Goal: Task Accomplishment & Management: Manage account settings

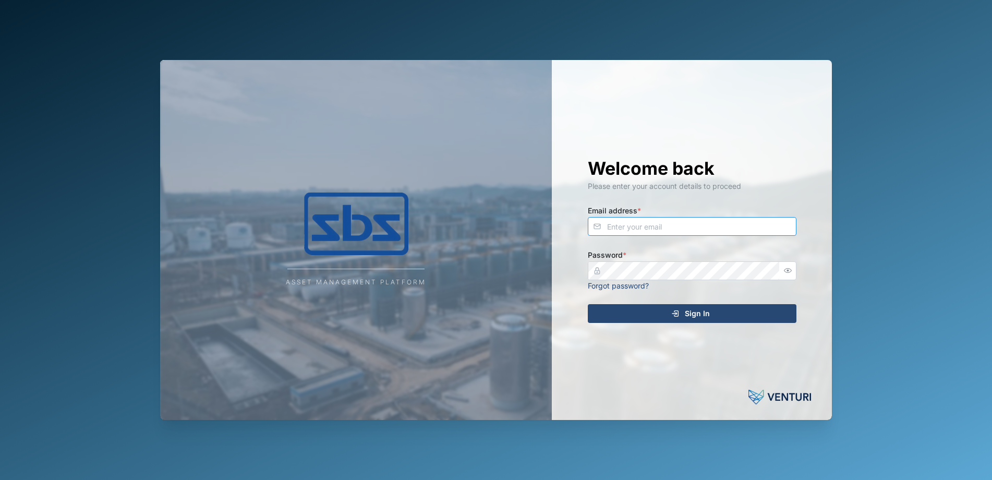
type input "[PERSON_NAME][EMAIL_ADDRESS][DOMAIN_NAME]"
click at [690, 314] on span "Sign In" at bounding box center [697, 314] width 25 height 18
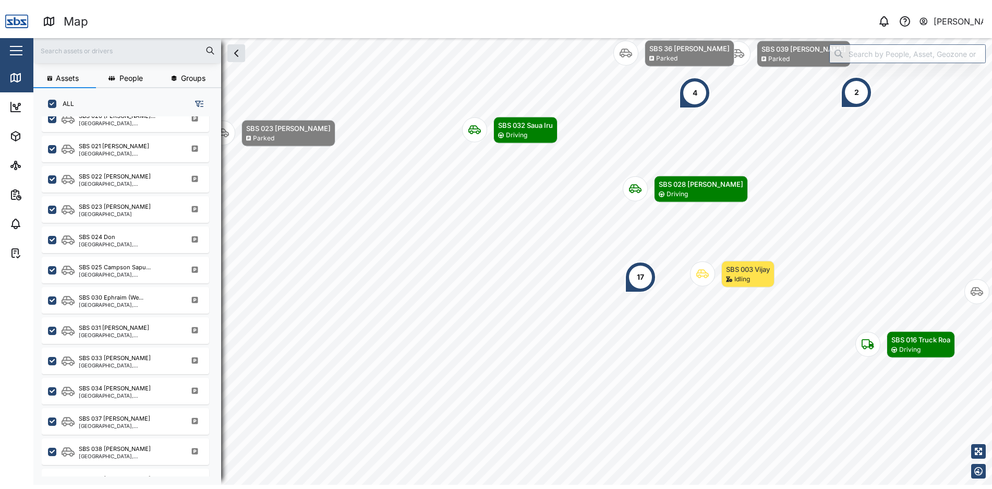
scroll to position [1032, 0]
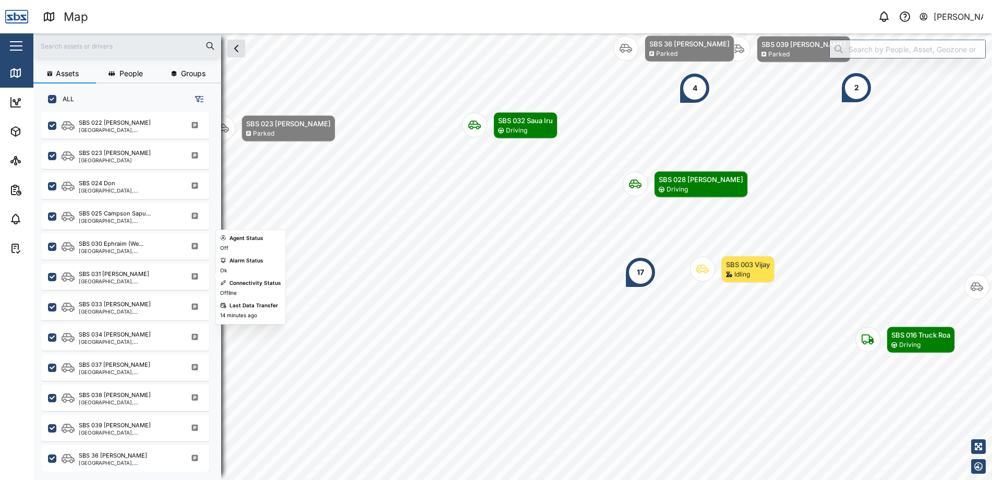
click at [122, 274] on div "SBS 031 [PERSON_NAME]" at bounding box center [129, 274] width 100 height 9
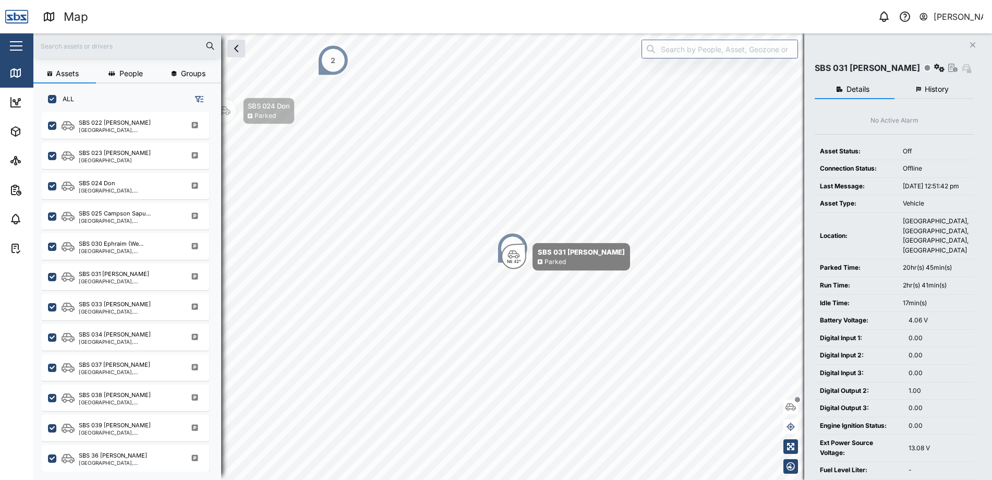
click at [939, 87] on span "History" at bounding box center [937, 89] width 24 height 7
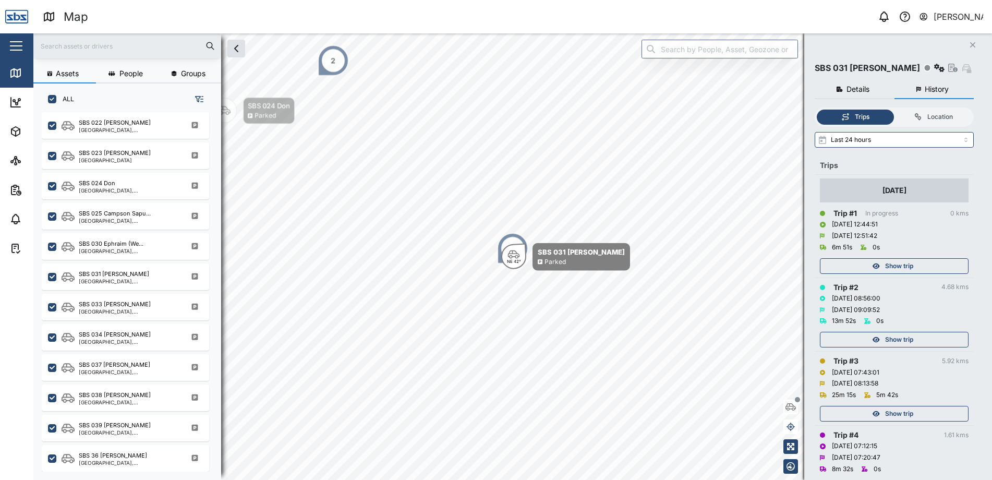
click at [903, 261] on span "Show trip" at bounding box center [899, 266] width 28 height 15
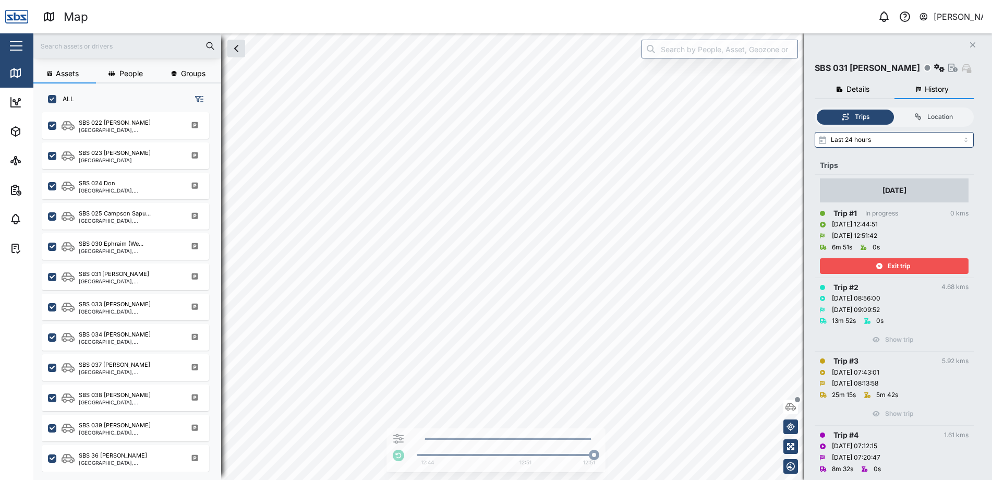
click at [903, 265] on span "Exit trip" at bounding box center [899, 266] width 22 height 15
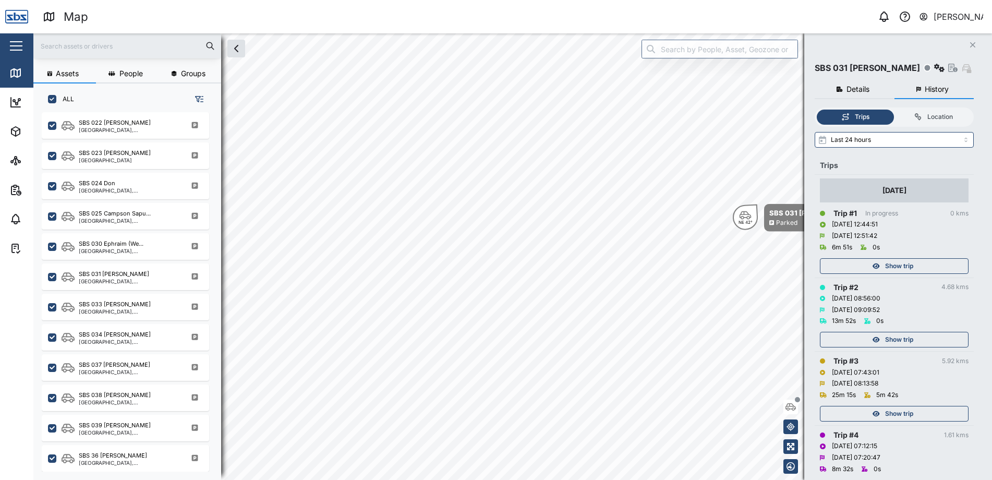
click at [901, 338] on span "Show trip" at bounding box center [899, 339] width 28 height 15
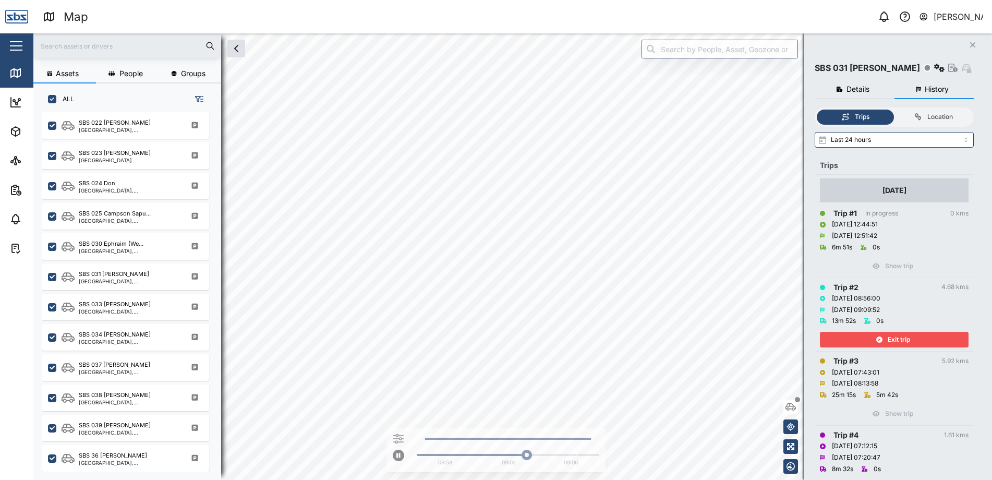
click at [900, 337] on span "Exit trip" at bounding box center [899, 339] width 22 height 15
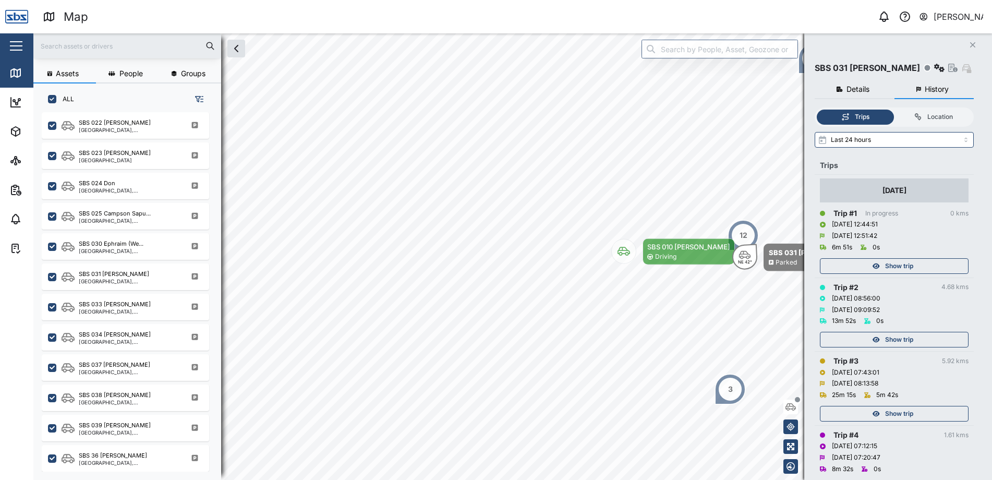
click at [895, 407] on span "Show trip" at bounding box center [899, 413] width 28 height 15
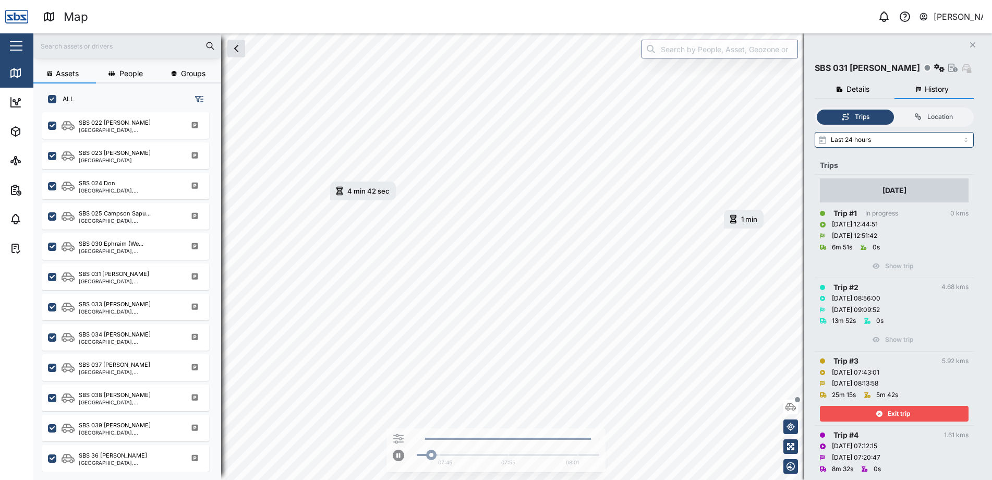
click at [892, 404] on div "Exit trip" at bounding box center [894, 411] width 149 height 21
click at [891, 412] on span "Exit trip" at bounding box center [899, 413] width 22 height 15
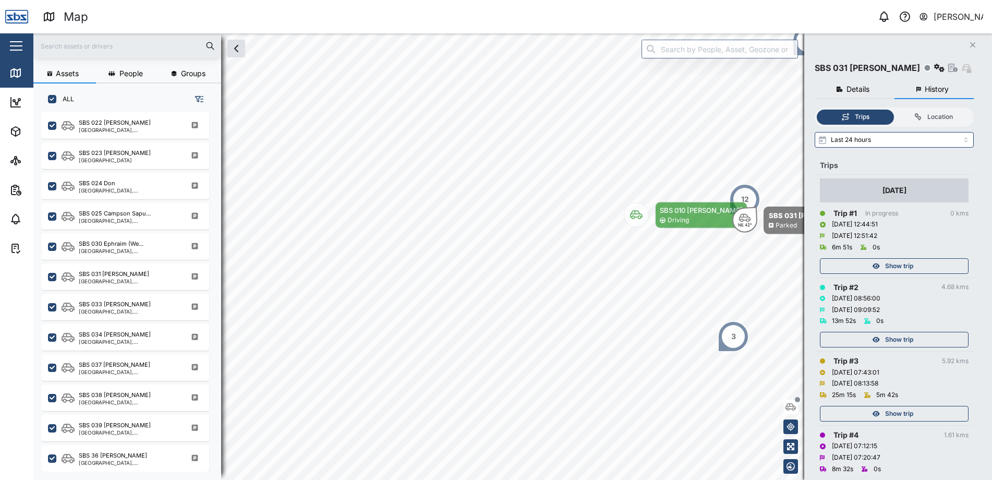
click at [900, 266] on span "Show trip" at bounding box center [899, 266] width 28 height 15
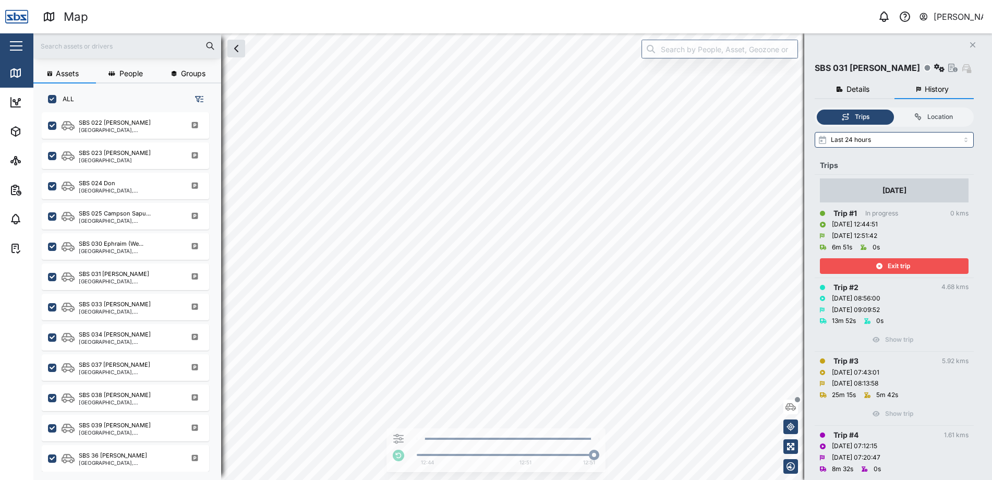
click at [900, 267] on span "Exit trip" at bounding box center [899, 266] width 22 height 15
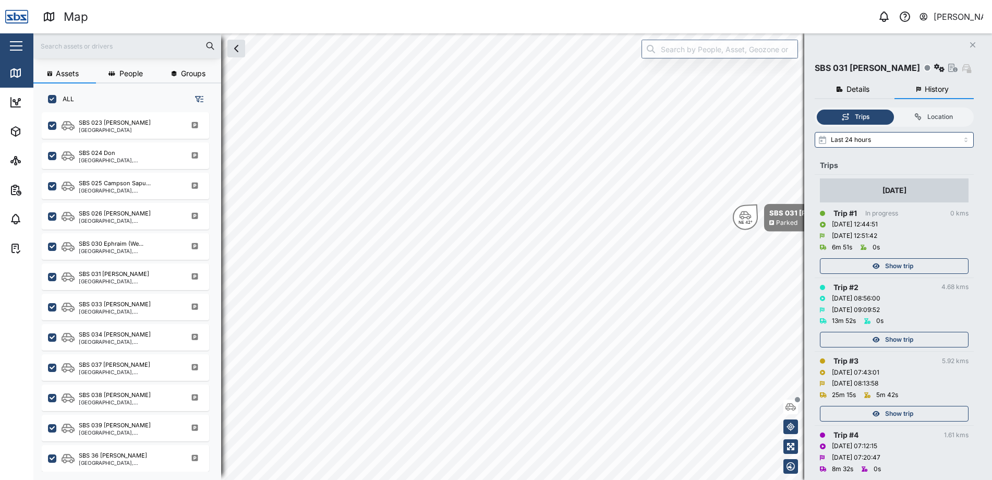
click at [973, 41] on icon "Close" at bounding box center [973, 45] width 6 height 8
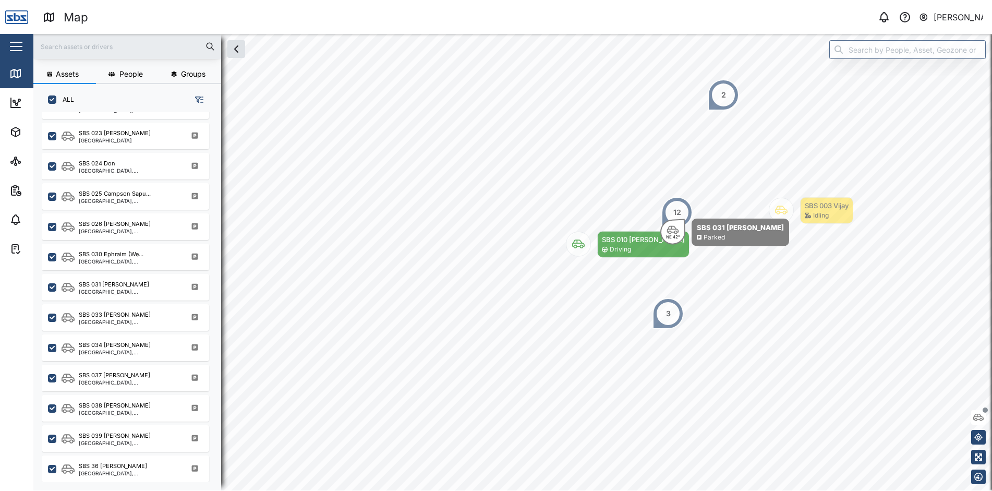
scroll to position [363, 163]
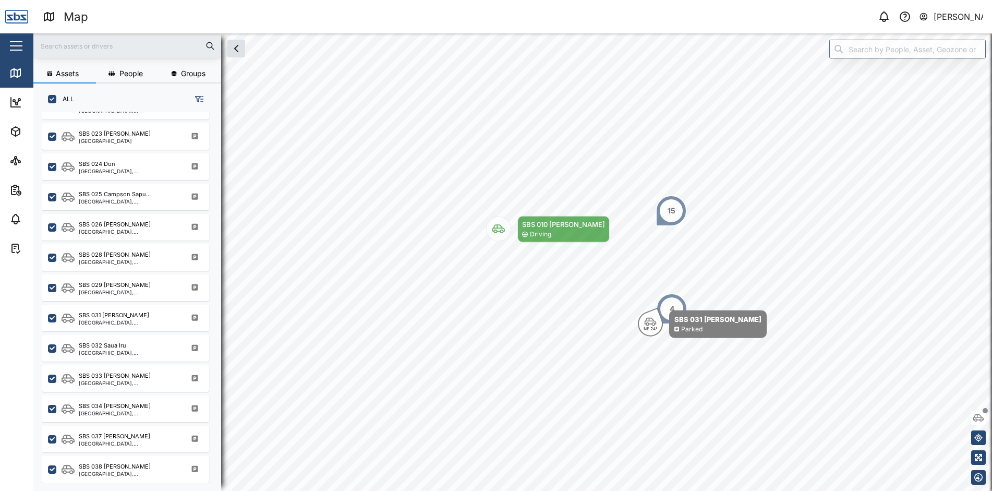
click at [957, 13] on div "[PERSON_NAME]" at bounding box center [959, 16] width 50 height 13
click at [891, 69] on div "Sign Out" at bounding box center [918, 67] width 113 height 13
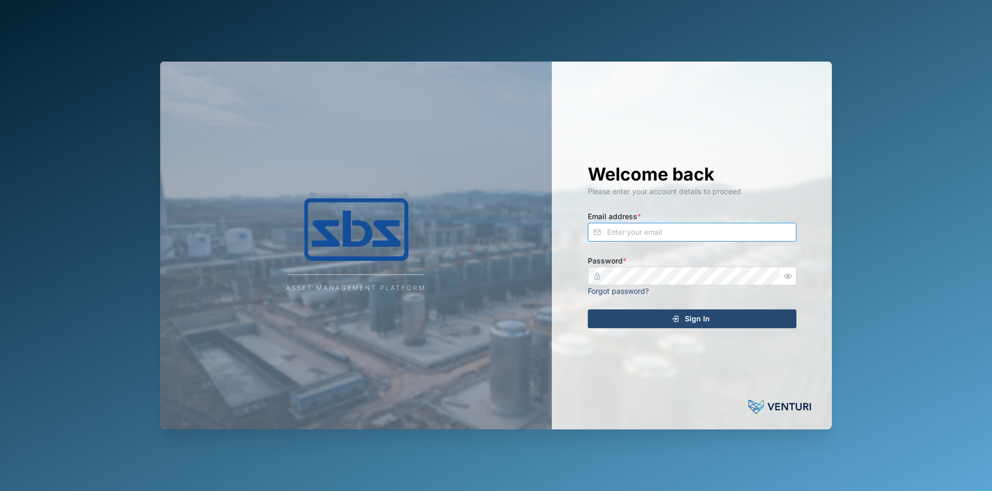
type input "[PERSON_NAME][EMAIL_ADDRESS][DOMAIN_NAME]"
